Goal: Information Seeking & Learning: Find specific fact

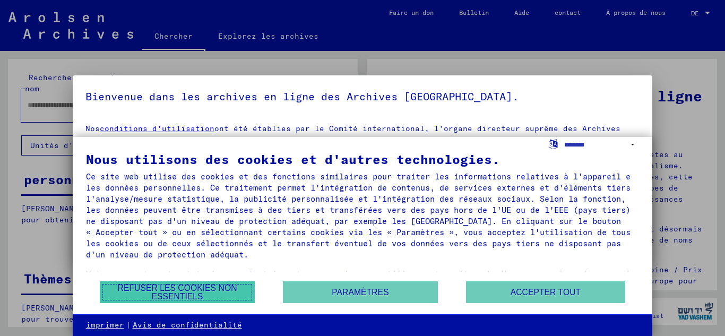
click at [203, 288] on font "Refuser les cookies non essentiels" at bounding box center [177, 292] width 119 height 18
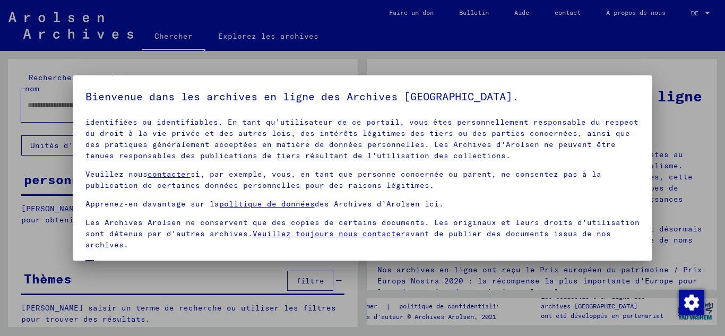
scroll to position [87, 0]
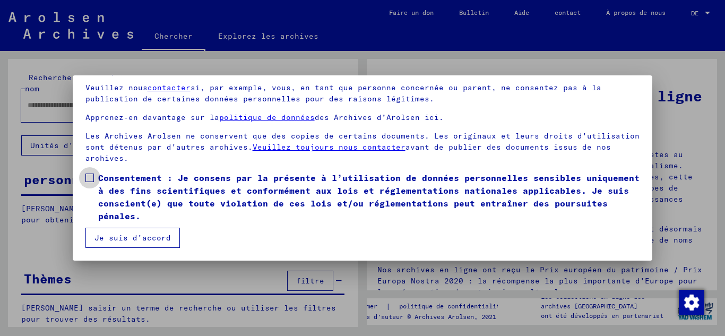
click at [86, 174] on span at bounding box center [89, 178] width 8 height 8
click at [110, 237] on font "Je suis d'accord" at bounding box center [132, 238] width 76 height 10
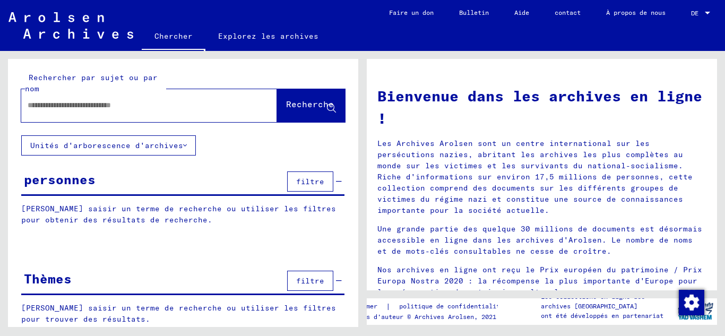
click at [150, 104] on input "text" at bounding box center [137, 105] width 218 height 11
type input "**********"
click at [286, 107] on font "Recherche" at bounding box center [310, 104] width 48 height 11
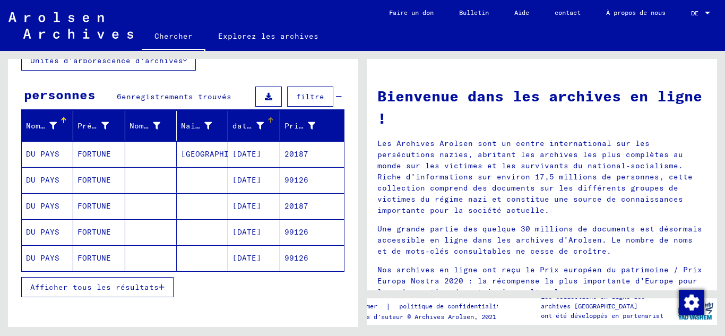
scroll to position [91, 0]
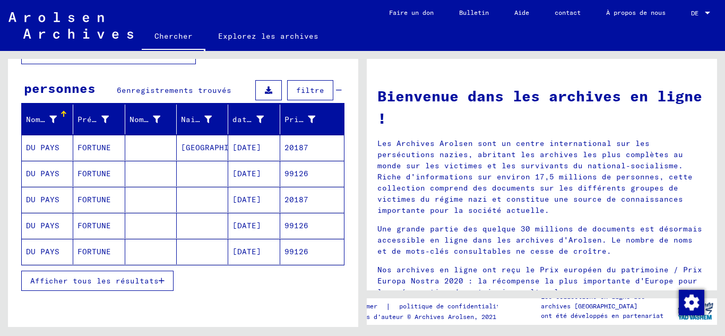
click at [250, 141] on mat-cell "[DATE]" at bounding box center [253, 147] width 51 height 25
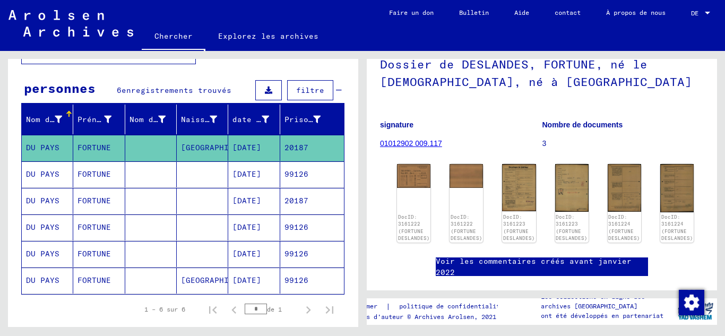
scroll to position [81, 0]
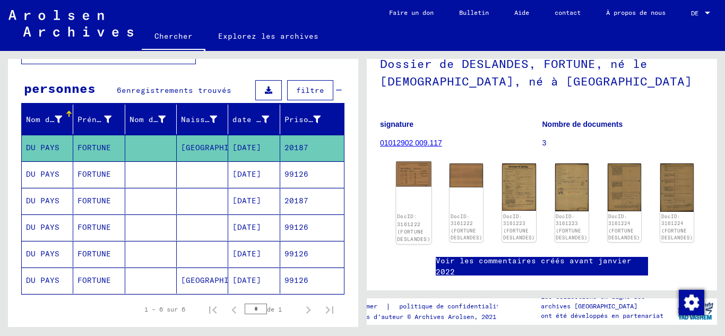
click at [405, 183] on img at bounding box center [413, 174] width 35 height 25
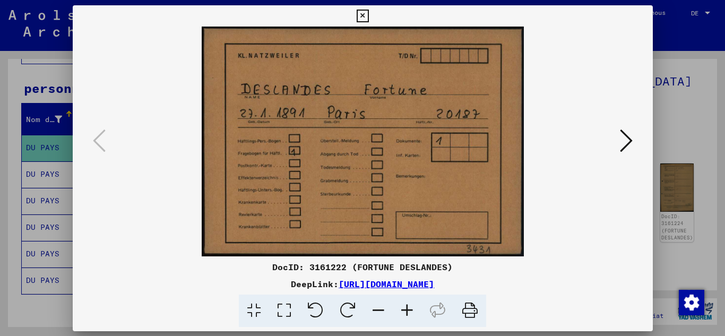
click at [405, 183] on img at bounding box center [363, 142] width 508 height 230
click at [621, 139] on icon at bounding box center [626, 140] width 13 height 25
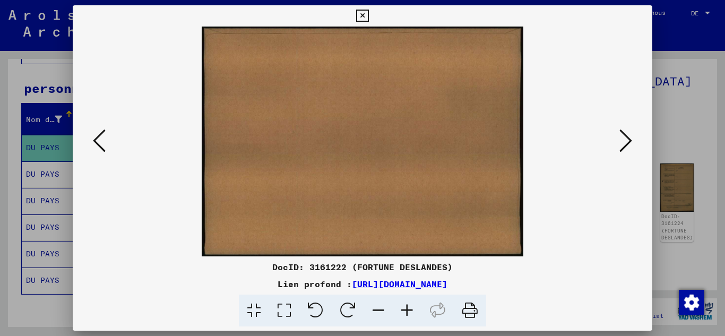
click at [621, 139] on icon at bounding box center [626, 140] width 13 height 25
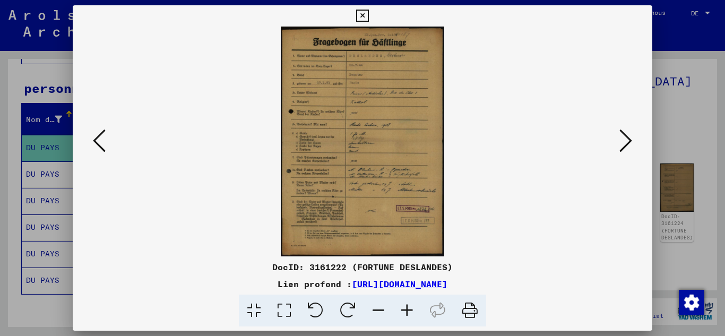
click at [385, 109] on img at bounding box center [363, 142] width 508 height 230
click at [317, 126] on img at bounding box center [363, 142] width 508 height 230
click at [286, 314] on icon at bounding box center [284, 311] width 30 height 32
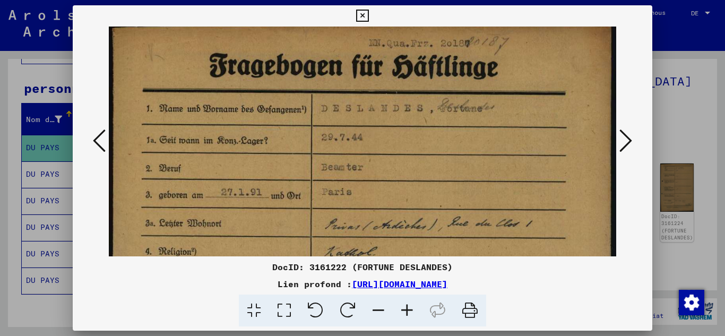
drag, startPoint x: 252, startPoint y: 149, endPoint x: 244, endPoint y: 141, distance: 11.3
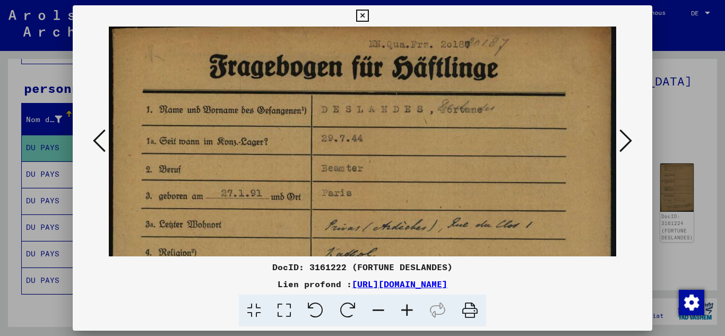
click at [280, 306] on icon at bounding box center [284, 311] width 30 height 32
click at [259, 307] on icon at bounding box center [254, 311] width 30 height 32
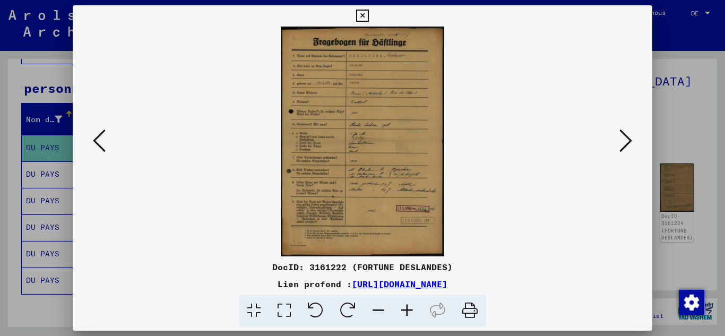
click at [259, 307] on icon at bounding box center [254, 311] width 30 height 32
click at [289, 309] on icon at bounding box center [284, 311] width 30 height 32
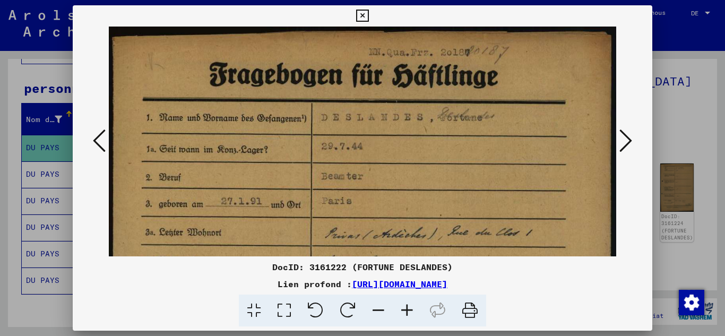
click at [409, 309] on icon at bounding box center [407, 311] width 29 height 32
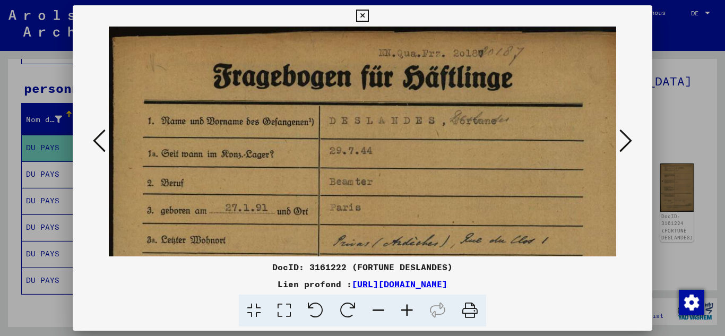
click at [409, 309] on icon at bounding box center [407, 311] width 29 height 32
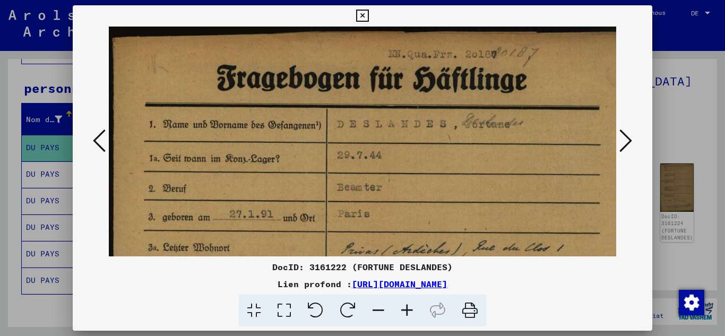
click at [409, 309] on icon at bounding box center [407, 311] width 29 height 32
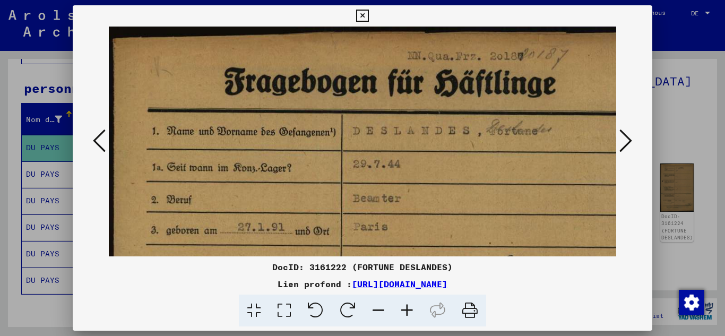
click at [409, 309] on icon at bounding box center [407, 311] width 29 height 32
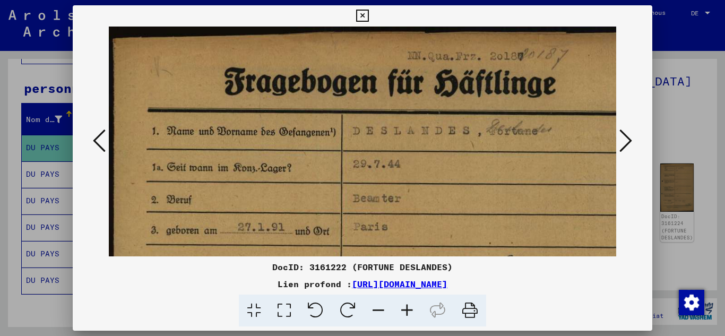
click at [409, 309] on icon at bounding box center [407, 311] width 29 height 32
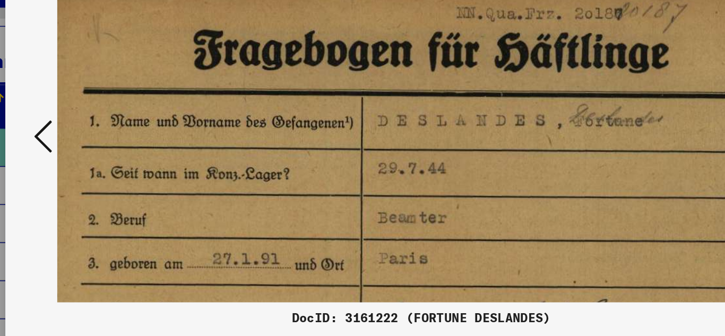
scroll to position [1, 21]
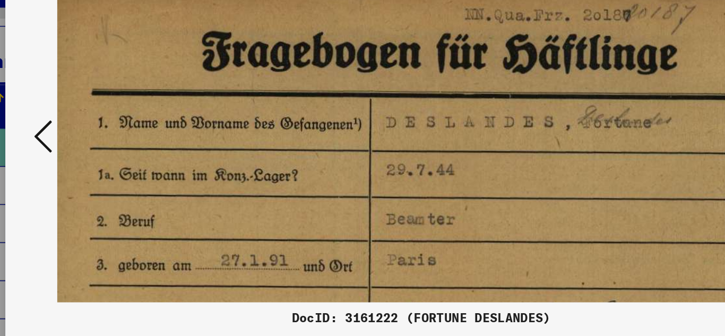
drag, startPoint x: 227, startPoint y: 151, endPoint x: 213, endPoint y: 156, distance: 15.3
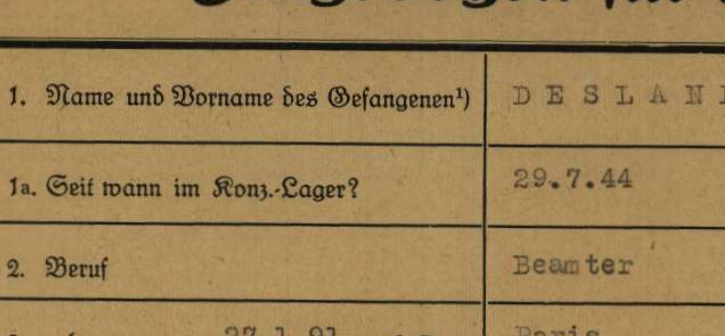
scroll to position [0, 18]
drag, startPoint x: 213, startPoint y: 156, endPoint x: 209, endPoint y: 167, distance: 11.8
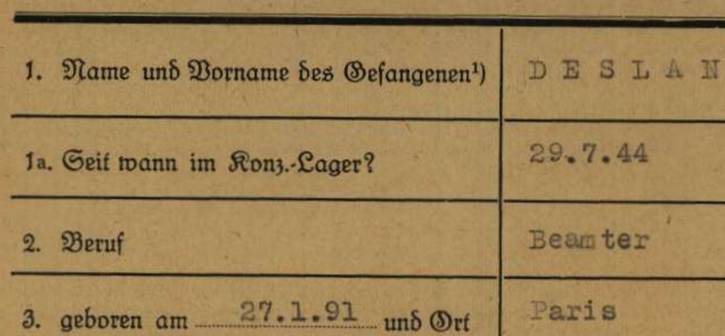
scroll to position [0, 0]
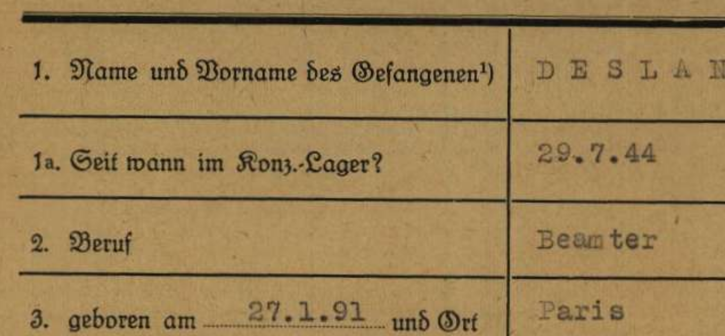
drag, startPoint x: 159, startPoint y: 173, endPoint x: 180, endPoint y: 174, distance: 21.8
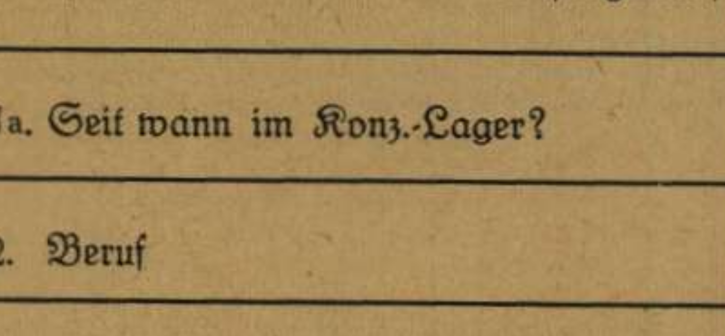
scroll to position [15, 0]
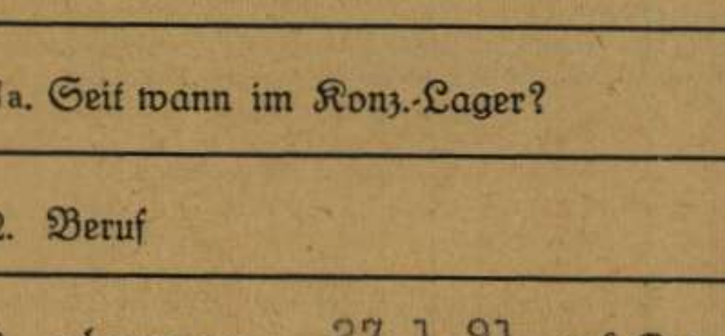
drag, startPoint x: 199, startPoint y: 165, endPoint x: 217, endPoint y: 150, distance: 23.7
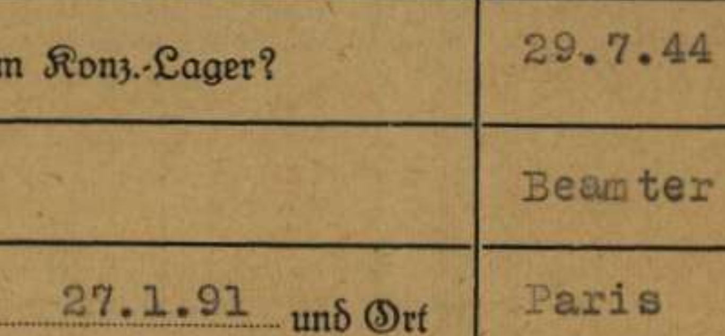
drag, startPoint x: 229, startPoint y: 169, endPoint x: 161, endPoint y: 160, distance: 68.5
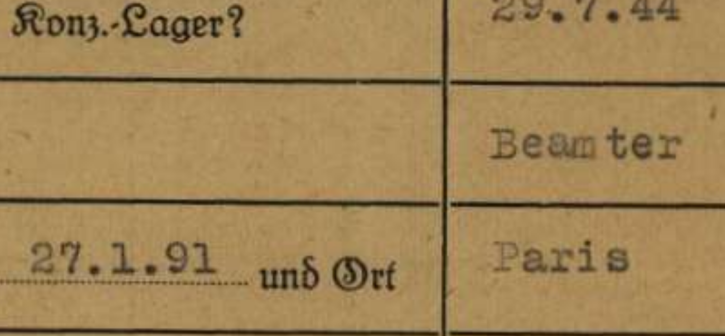
drag, startPoint x: 223, startPoint y: 175, endPoint x: 157, endPoint y: 164, distance: 67.7
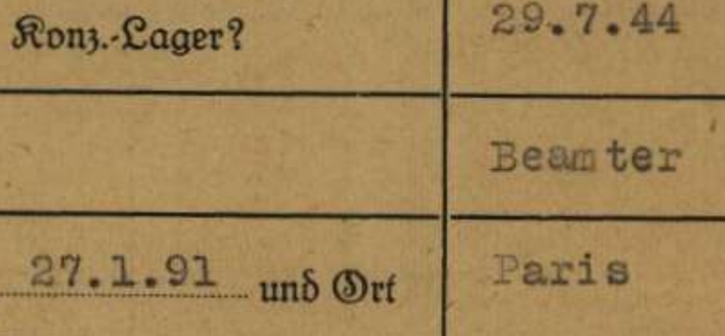
drag, startPoint x: 237, startPoint y: 170, endPoint x: 212, endPoint y: 173, distance: 24.6
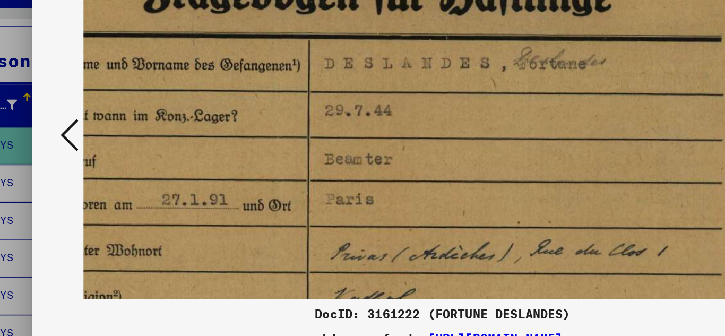
scroll to position [40, 74]
drag, startPoint x: 298, startPoint y: 179, endPoint x: 319, endPoint y: 170, distance: 22.1
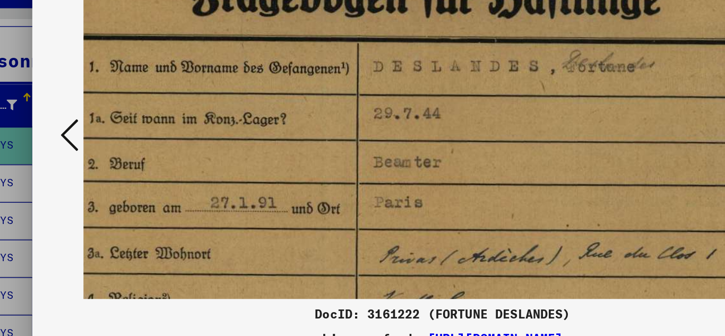
scroll to position [38, 31]
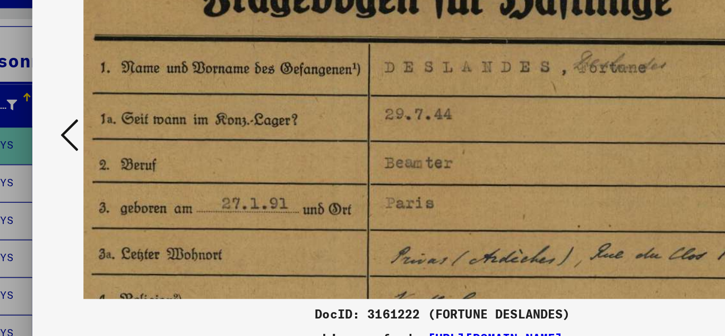
drag, startPoint x: 299, startPoint y: 98, endPoint x: 342, endPoint y: 100, distance: 43.1
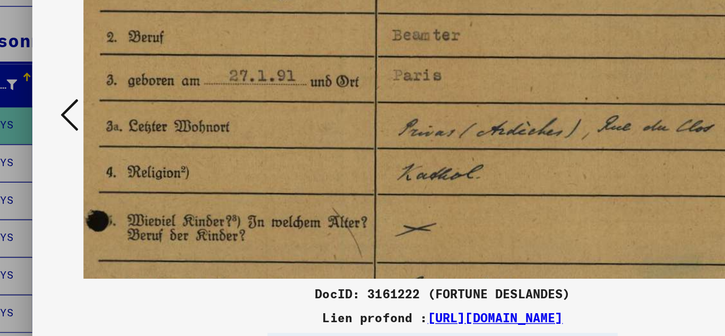
scroll to position [117, 27]
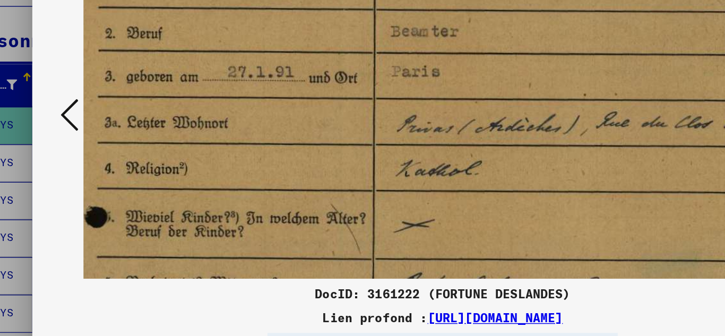
drag, startPoint x: 226, startPoint y: 187, endPoint x: 230, endPoint y: 109, distance: 78.7
click at [230, 109] on img at bounding box center [373, 320] width 583 height 821
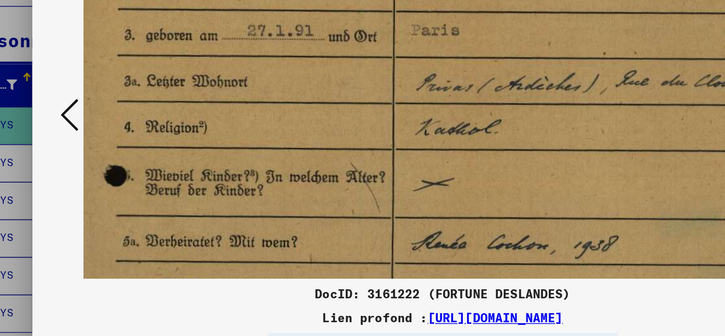
scroll to position [147, 13]
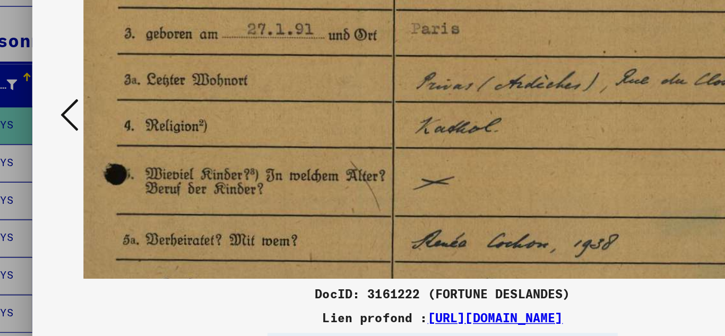
drag, startPoint x: 217, startPoint y: 160, endPoint x: 230, endPoint y: 130, distance: 33.3
click at [230, 130] on img at bounding box center [387, 289] width 583 height 821
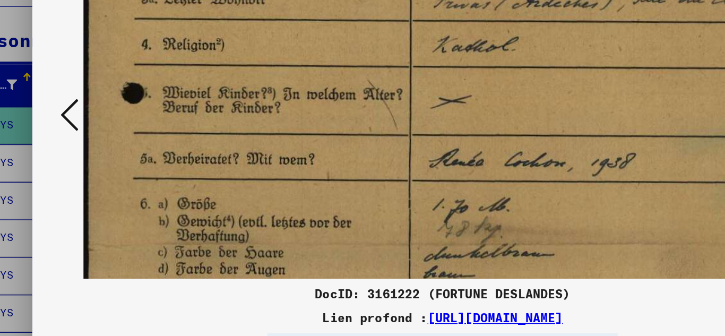
drag, startPoint x: 230, startPoint y: 130, endPoint x: 243, endPoint y: 72, distance: 58.6
click at [243, 72] on img at bounding box center [399, 232] width 583 height 821
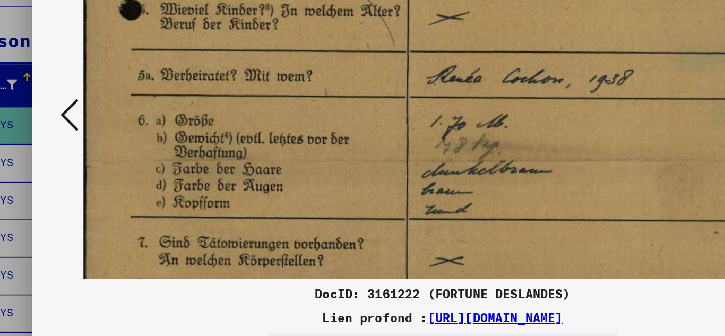
scroll to position [269, 3]
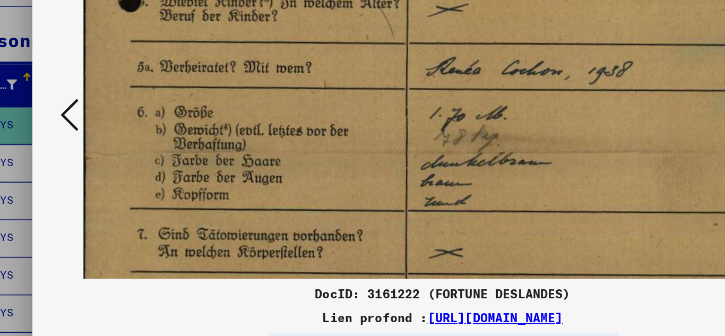
drag, startPoint x: 241, startPoint y: 145, endPoint x: 239, endPoint y: 81, distance: 64.8
click at [239, 81] on img at bounding box center [397, 167] width 583 height 821
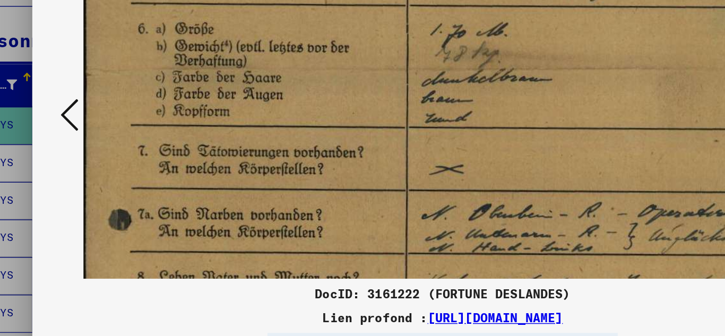
scroll to position [331, 3]
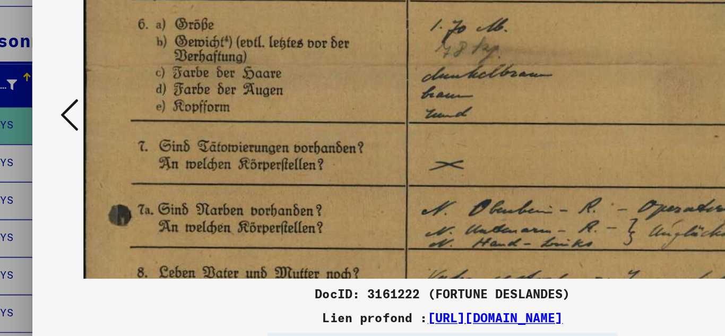
drag, startPoint x: 236, startPoint y: 138, endPoint x: 237, endPoint y: 76, distance: 62.1
click at [237, 76] on img at bounding box center [397, 105] width 583 height 821
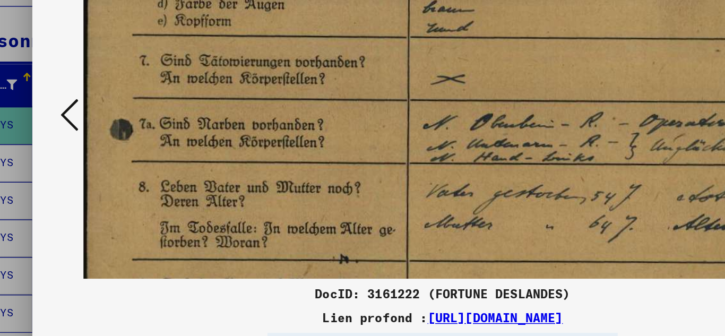
scroll to position [395, 3]
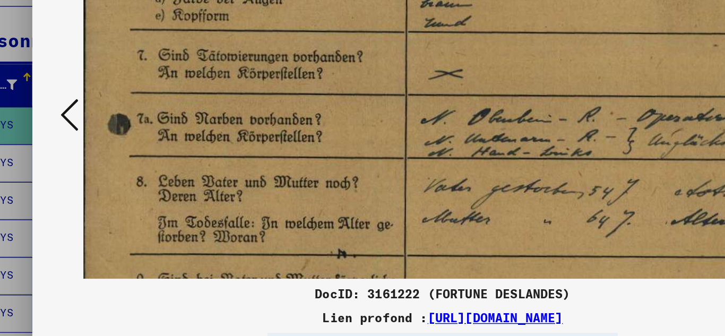
drag, startPoint x: 232, startPoint y: 143, endPoint x: 232, endPoint y: 79, distance: 64.2
click at [232, 79] on img at bounding box center [397, 41] width 583 height 821
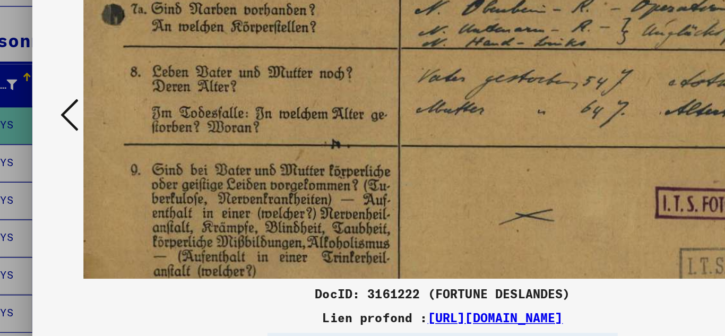
drag, startPoint x: 226, startPoint y: 150, endPoint x: 222, endPoint y: 72, distance: 77.6
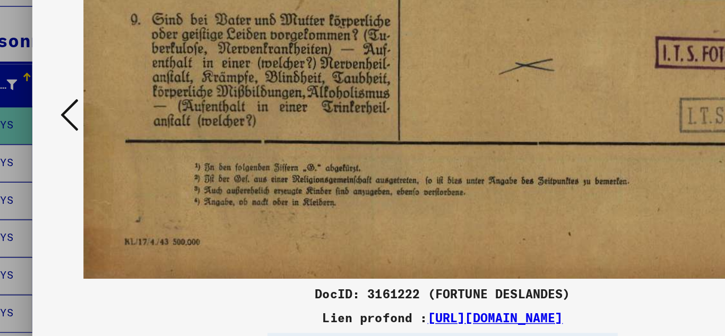
drag, startPoint x: 224, startPoint y: 156, endPoint x: 223, endPoint y: 52, distance: 104.1
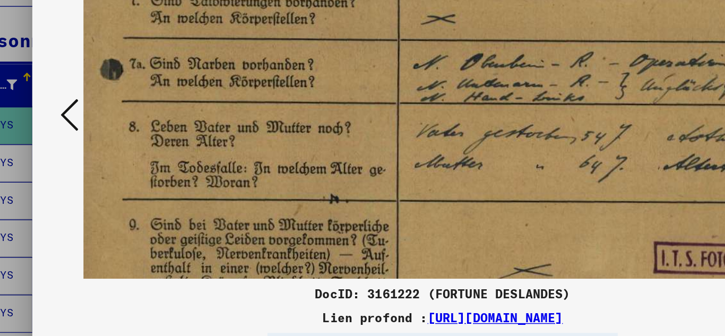
drag, startPoint x: 219, startPoint y: 88, endPoint x: 218, endPoint y: 235, distance: 147.6
click at [218, 235] on img at bounding box center [391, 2] width 583 height 821
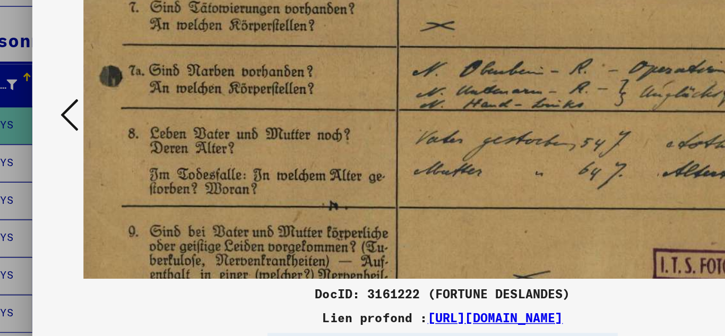
scroll to position [357, 4]
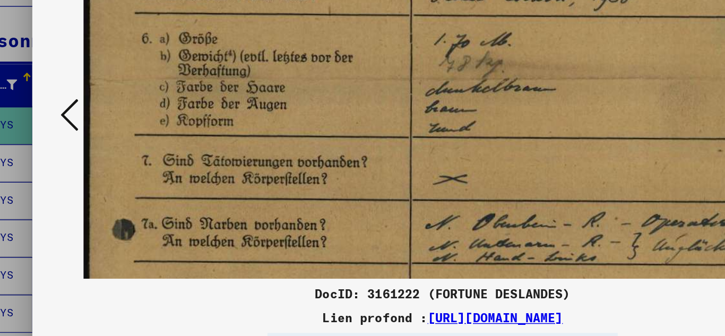
drag, startPoint x: 216, startPoint y: 186, endPoint x: 225, endPoint y: 295, distance: 109.2
click at [225, 295] on div "DocID: 3161222 (FORTUNE DESLANDES) Lien profond : [URL][DOMAIN_NAME]" at bounding box center [363, 166] width 580 height 322
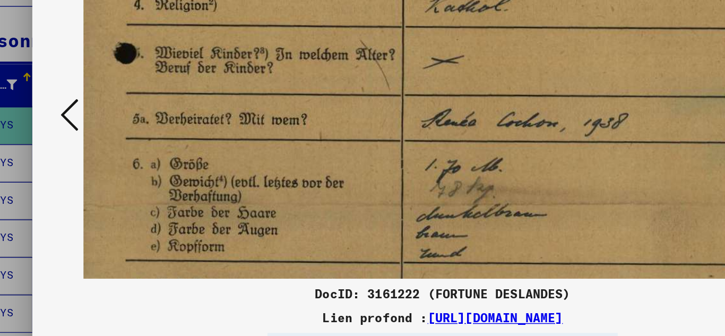
drag, startPoint x: 217, startPoint y: 201, endPoint x: 210, endPoint y: 289, distance: 88.4
click at [210, 289] on div "DocID: 3161222 (FORTUNE DESLANDES) Lien profond : [URL][DOMAIN_NAME]" at bounding box center [363, 166] width 580 height 322
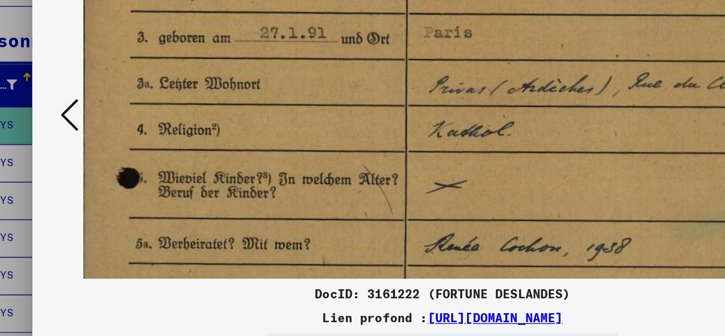
drag, startPoint x: 204, startPoint y: 179, endPoint x: 206, endPoint y: 268, distance: 88.7
click at [206, 268] on div "DocID: 3161222 (FORTUNE DESLANDES) Lien profond : [URL][DOMAIN_NAME]" at bounding box center [363, 166] width 580 height 322
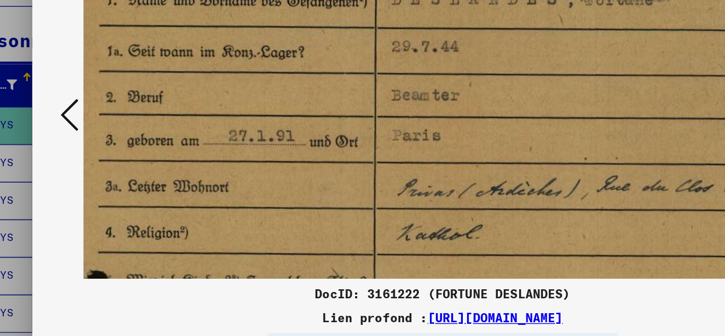
drag, startPoint x: 209, startPoint y: 161, endPoint x: 186, endPoint y: 235, distance: 76.6
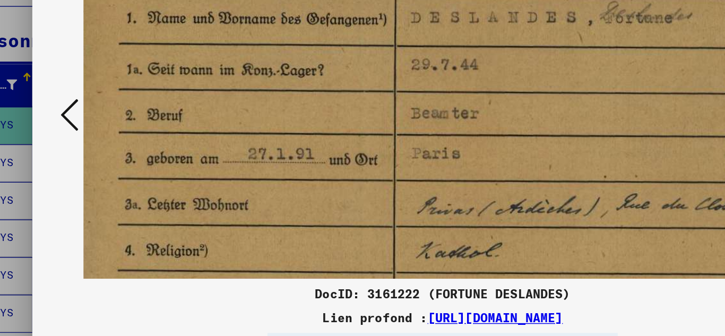
scroll to position [57, 10]
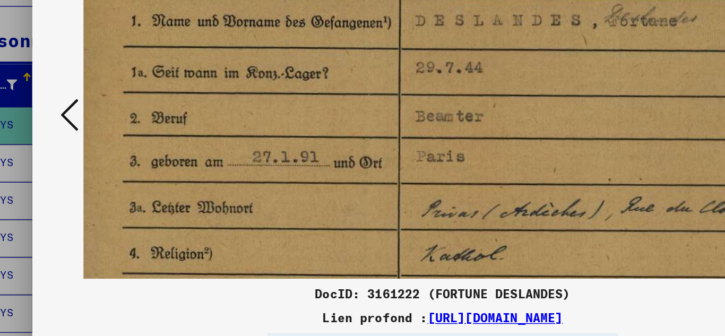
drag, startPoint x: 210, startPoint y: 164, endPoint x: 227, endPoint y: 178, distance: 21.9
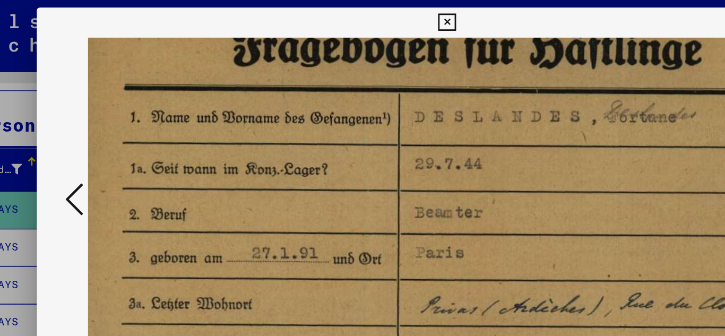
scroll to position [0, 21]
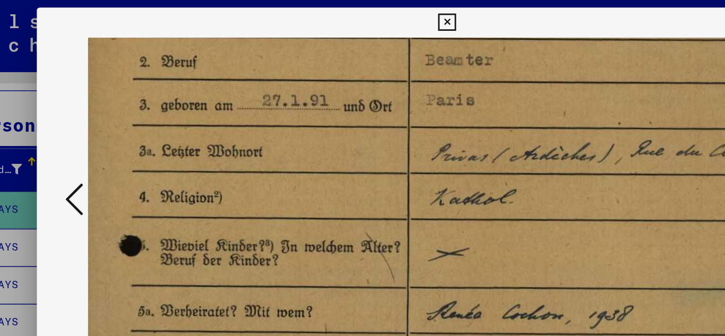
drag, startPoint x: 329, startPoint y: 167, endPoint x: 332, endPoint y: 70, distance: 97.2
click at [332, 70] on img at bounding box center [394, 280] width 583 height 821
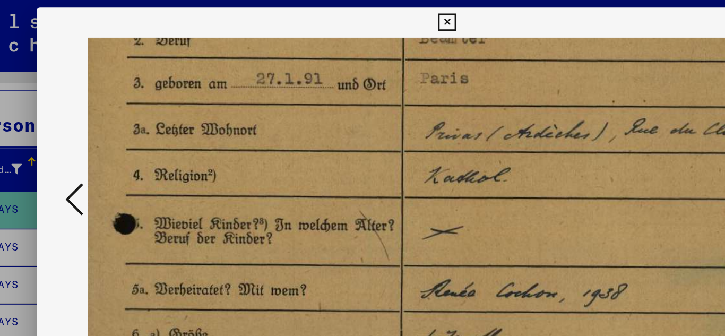
drag, startPoint x: 332, startPoint y: 70, endPoint x: 328, endPoint y: 55, distance: 16.0
click at [328, 55] on img at bounding box center [390, 265] width 583 height 821
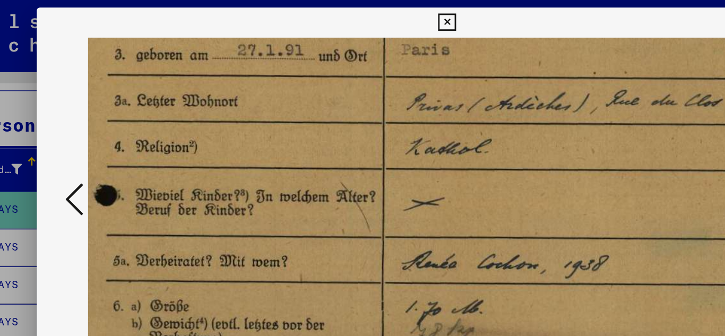
drag, startPoint x: 222, startPoint y: 85, endPoint x: 208, endPoint y: 65, distance: 25.5
click at [208, 65] on img at bounding box center [376, 245] width 583 height 821
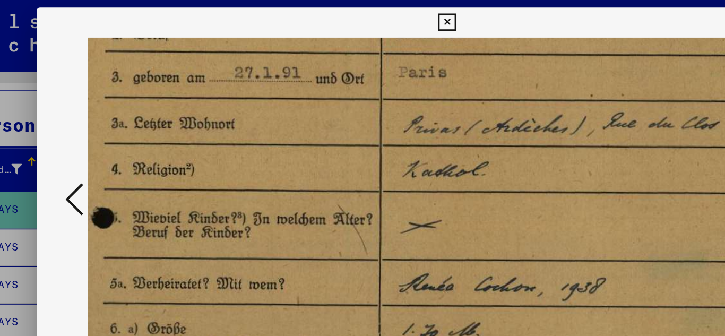
drag, startPoint x: 208, startPoint y: 65, endPoint x: 208, endPoint y: 81, distance: 16.5
click at [208, 81] on img at bounding box center [374, 261] width 583 height 821
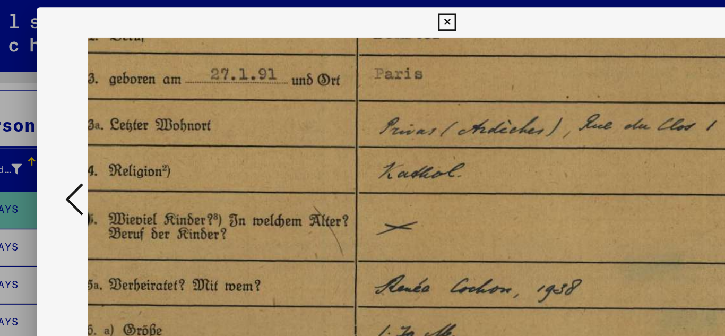
drag, startPoint x: 243, startPoint y: 102, endPoint x: 225, endPoint y: 103, distance: 18.1
click at [225, 103] on img at bounding box center [357, 262] width 583 height 821
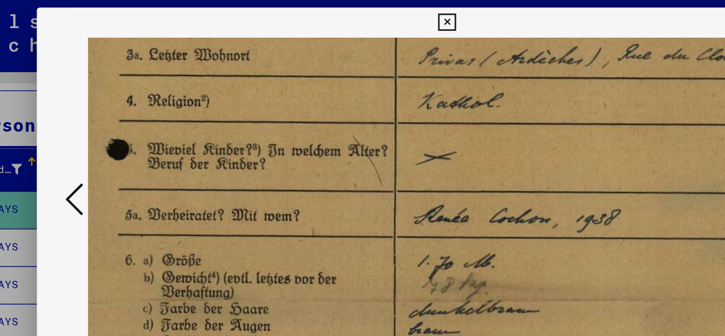
drag, startPoint x: 225, startPoint y: 103, endPoint x: 257, endPoint y: 59, distance: 54.4
click at [257, 59] on img at bounding box center [385, 213] width 583 height 821
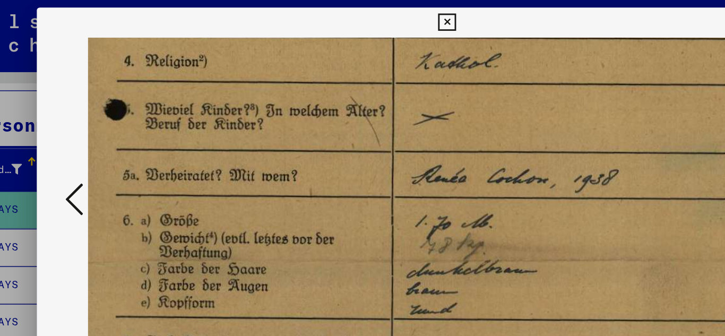
scroll to position [260, 19]
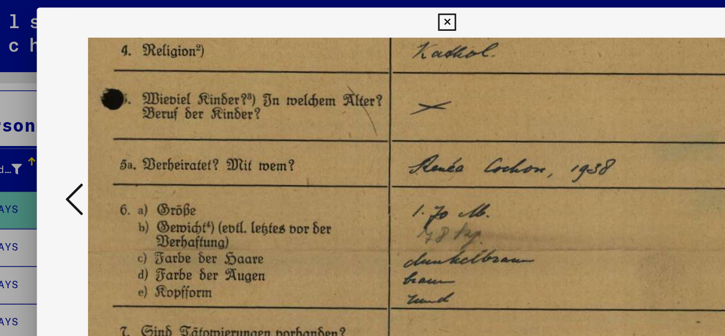
drag, startPoint x: 251, startPoint y: 115, endPoint x: 243, endPoint y: 74, distance: 41.8
click at [243, 74] on img at bounding box center [381, 177] width 583 height 821
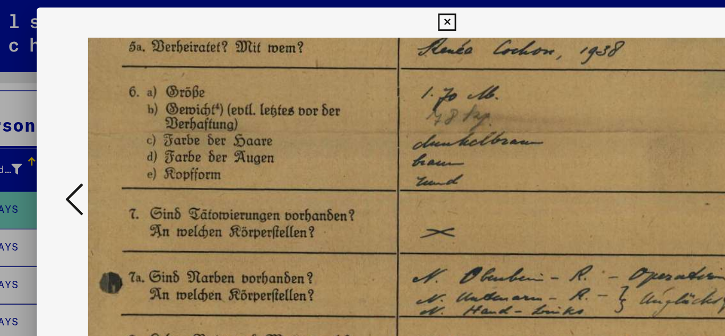
scroll to position [345, 12]
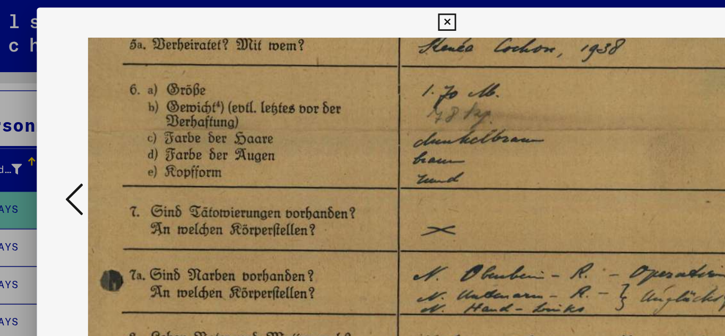
drag, startPoint x: 252, startPoint y: 136, endPoint x: 259, endPoint y: 51, distance: 85.2
click at [259, 51] on img at bounding box center [388, 92] width 583 height 821
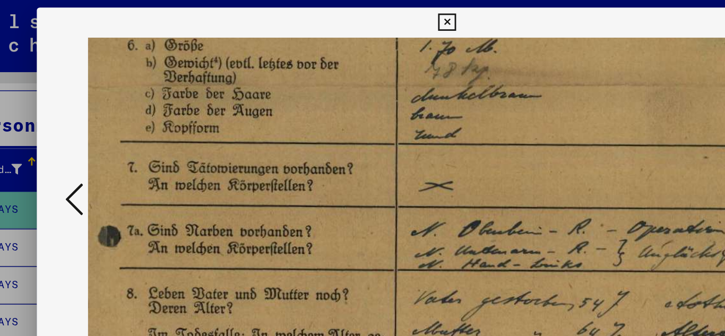
scroll to position [384, 16]
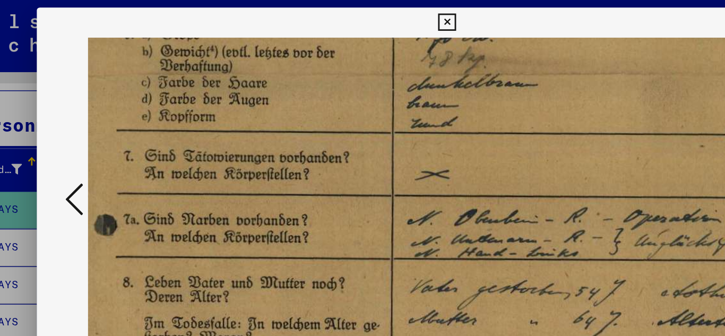
drag, startPoint x: 239, startPoint y: 130, endPoint x: 235, endPoint y: 90, distance: 39.5
click at [235, 90] on img at bounding box center [384, 53] width 583 height 821
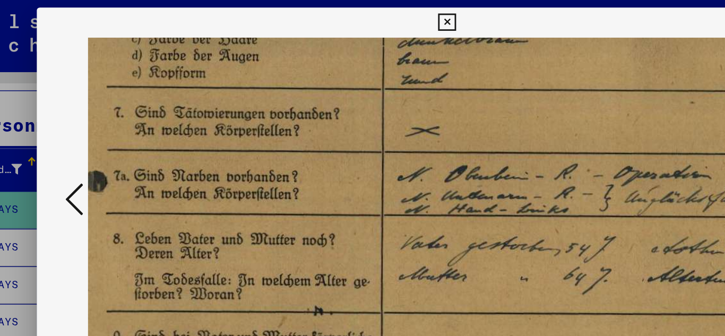
drag, startPoint x: 247, startPoint y: 134, endPoint x: 240, endPoint y: 102, distance: 32.1
click at [240, 102] on img at bounding box center [377, 22] width 583 height 821
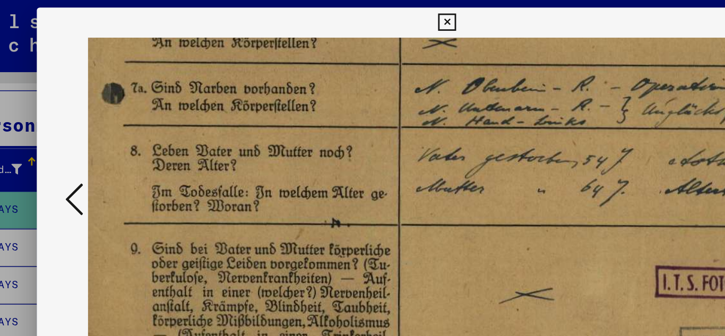
drag, startPoint x: 240, startPoint y: 102, endPoint x: 252, endPoint y: 41, distance: 62.8
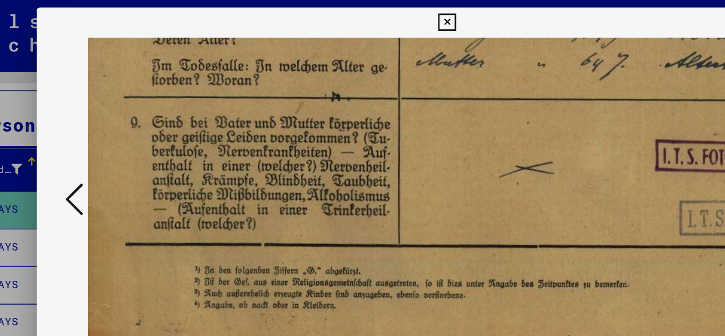
drag, startPoint x: 242, startPoint y: 131, endPoint x: 242, endPoint y: 40, distance: 90.8
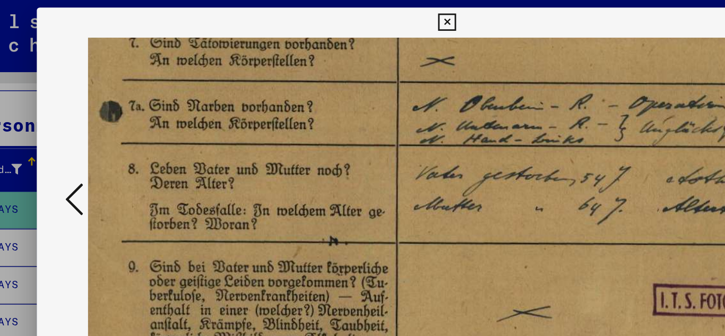
drag, startPoint x: 233, startPoint y: 92, endPoint x: 231, endPoint y: 195, distance: 103.5
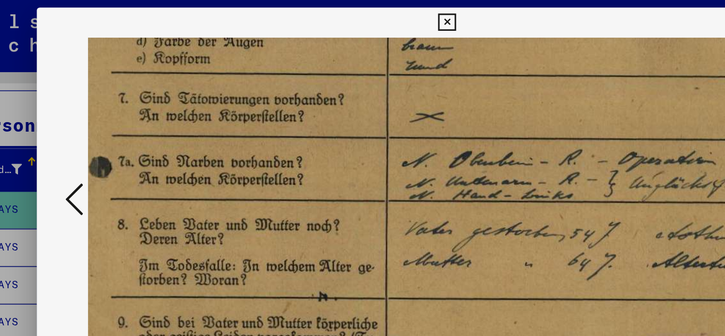
scroll to position [424, 20]
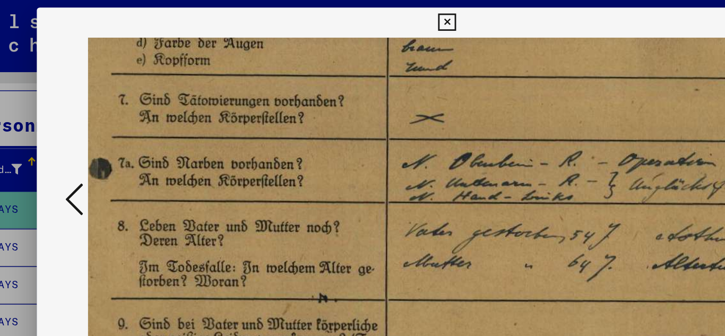
drag, startPoint x: 231, startPoint y: 195, endPoint x: 224, endPoint y: 236, distance: 41.0
click at [224, 236] on img at bounding box center [380, 13] width 583 height 821
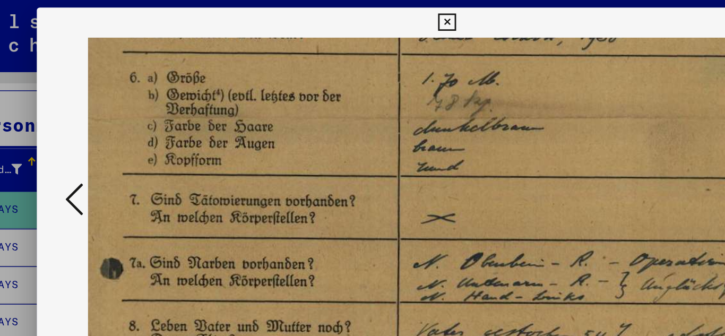
drag, startPoint x: 202, startPoint y: 158, endPoint x: 210, endPoint y: 233, distance: 75.3
click at [210, 233] on img at bounding box center [388, 84] width 583 height 821
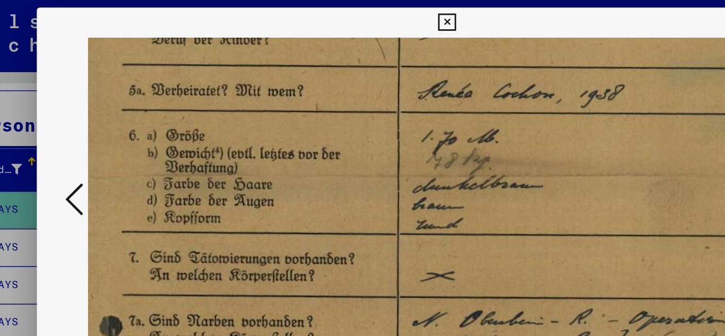
drag, startPoint x: 199, startPoint y: 157, endPoint x: 198, endPoint y: 194, distance: 37.2
click at [198, 194] on img at bounding box center [388, 124] width 583 height 821
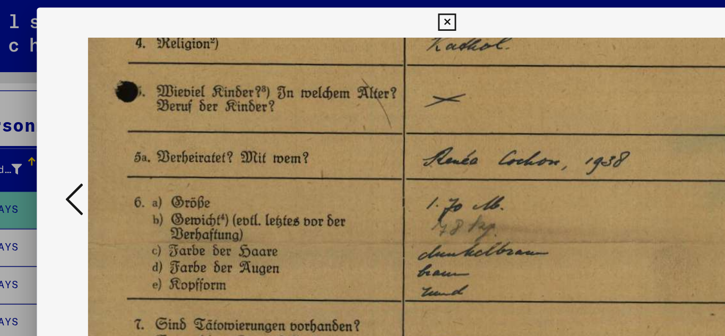
drag, startPoint x: 203, startPoint y: 150, endPoint x: 207, endPoint y: 196, distance: 46.9
click at [207, 196] on img at bounding box center [391, 172] width 583 height 821
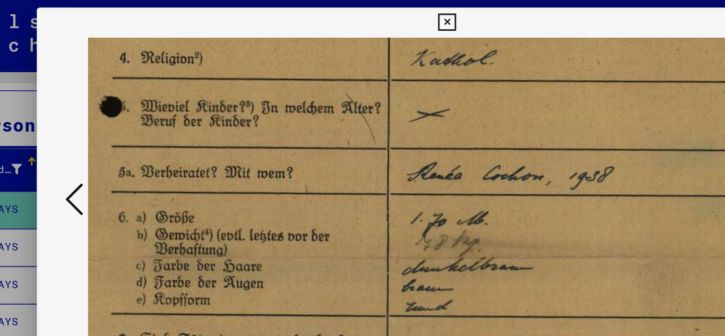
scroll to position [253, 20]
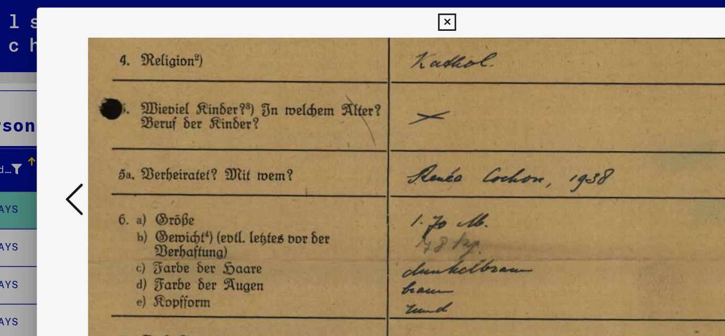
drag, startPoint x: 207, startPoint y: 196, endPoint x: 195, endPoint y: 209, distance: 16.5
click at [195, 209] on img at bounding box center [380, 184] width 583 height 821
click at [357, 20] on icon at bounding box center [362, 16] width 12 height 13
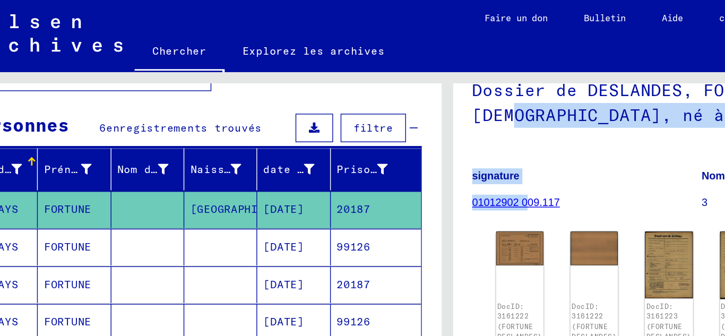
drag, startPoint x: 410, startPoint y: 90, endPoint x: 420, endPoint y: 134, distance: 45.2
click at [420, 134] on div "Dossier de [PERSON_NAME], FORTUNE, né le [DEMOGRAPHIC_DATA], né à [GEOGRAPHIC_D…" at bounding box center [542, 99] width 324 height 120
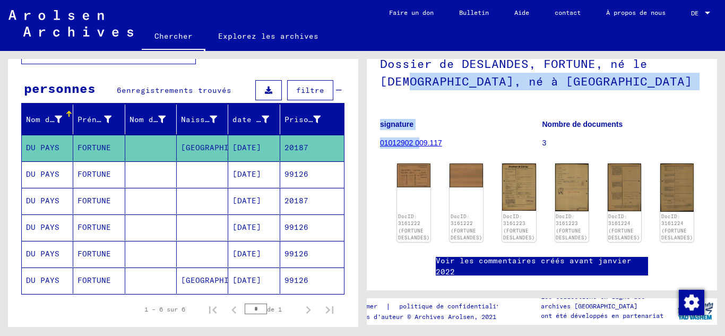
click at [644, 105] on div "Dossier de [PERSON_NAME], FORTUNE, né le [DEMOGRAPHIC_DATA], né à [GEOGRAPHIC_D…" at bounding box center [542, 99] width 324 height 120
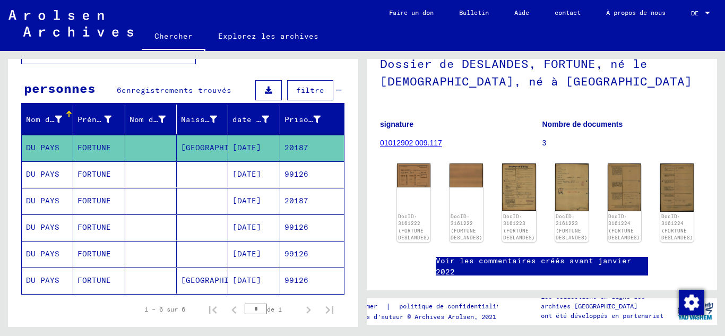
click at [644, 105] on div "Dossier de [PERSON_NAME], FORTUNE, né le [DEMOGRAPHIC_DATA], né à [GEOGRAPHIC_D…" at bounding box center [542, 99] width 324 height 120
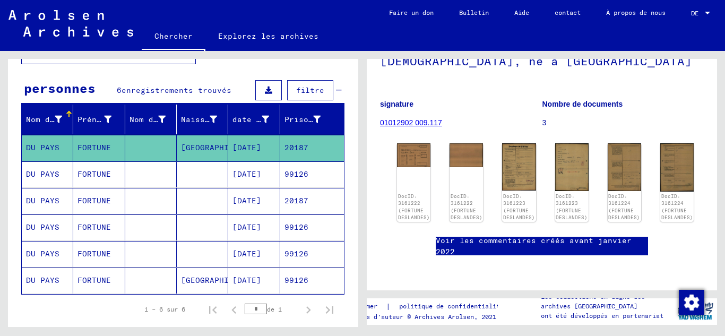
scroll to position [104, 0]
click at [555, 197] on font "DocID: 3161223 (FORTUNE DESLANDES)" at bounding box center [571, 207] width 33 height 29
